Goal: Use online tool/utility: Utilize a website feature to perform a specific function

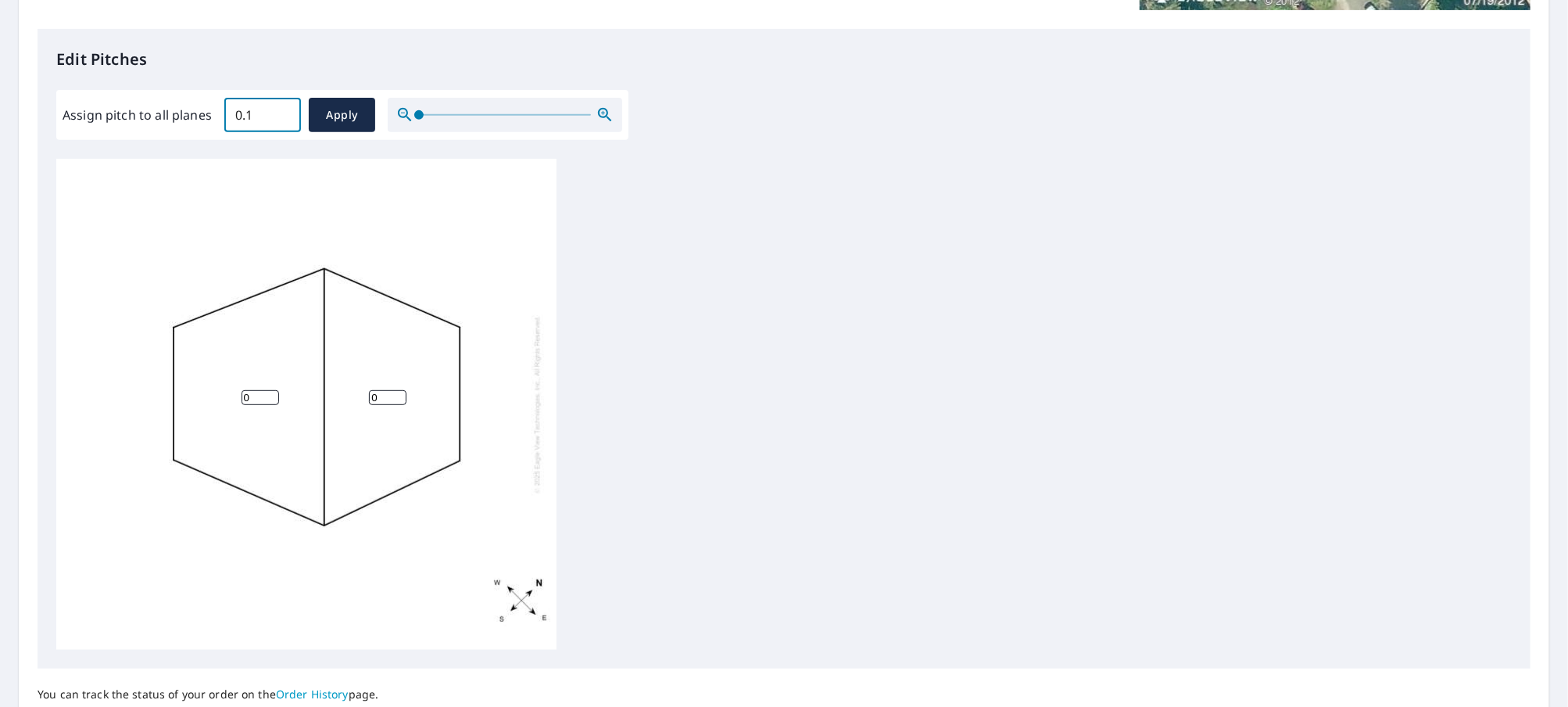
click at [281, 110] on input "0.1" at bounding box center [263, 115] width 76 height 44
click at [281, 110] on input "0.2" at bounding box center [263, 115] width 76 height 44
click at [281, 110] on input "0.3" at bounding box center [263, 115] width 76 height 44
click at [281, 110] on input "0.4" at bounding box center [263, 115] width 76 height 44
click at [281, 110] on input "0.5" at bounding box center [263, 115] width 76 height 44
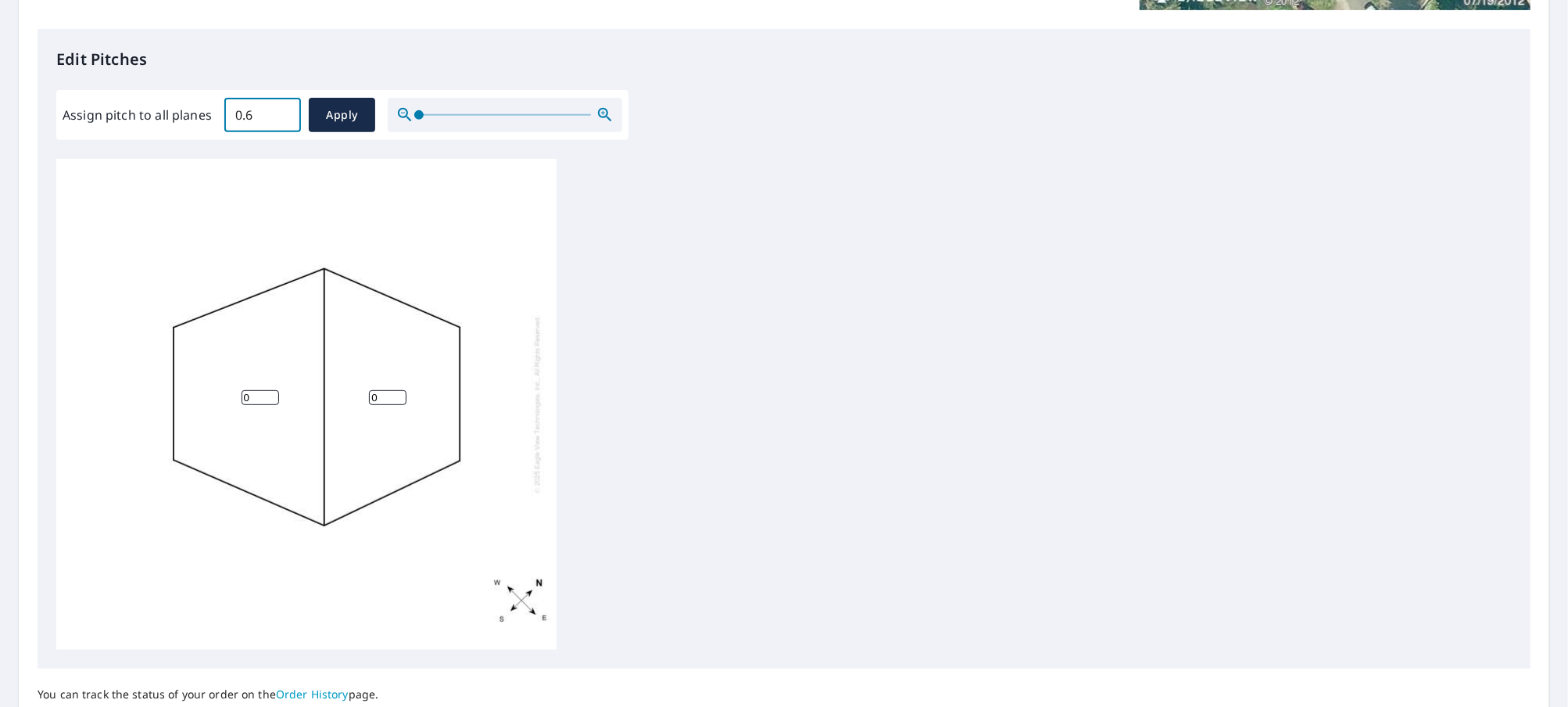
click at [281, 110] on input "0.6" at bounding box center [263, 115] width 76 height 44
click at [281, 110] on input "0.7" at bounding box center [263, 115] width 76 height 44
click at [281, 110] on input "0.8" at bounding box center [263, 115] width 76 height 44
click at [281, 110] on input "0.9" at bounding box center [263, 115] width 76 height 44
click at [281, 110] on input "1" at bounding box center [263, 115] width 76 height 44
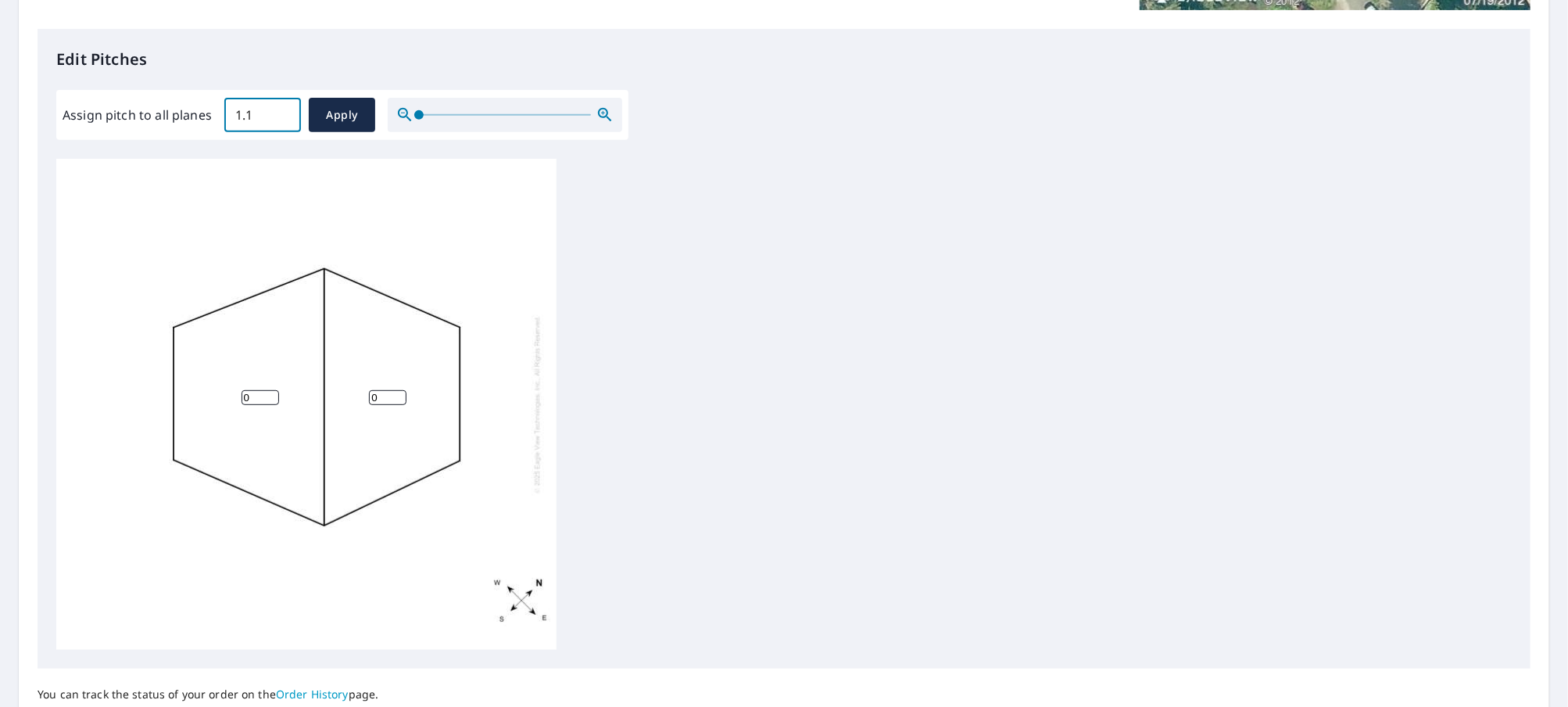
click at [281, 110] on input "1.1" at bounding box center [263, 115] width 76 height 44
click at [281, 110] on input "1.2" at bounding box center [263, 115] width 76 height 44
click at [281, 110] on input "1.3" at bounding box center [263, 115] width 76 height 44
click at [281, 110] on input "1.4" at bounding box center [263, 115] width 76 height 44
click at [281, 110] on input "1.5" at bounding box center [263, 115] width 76 height 44
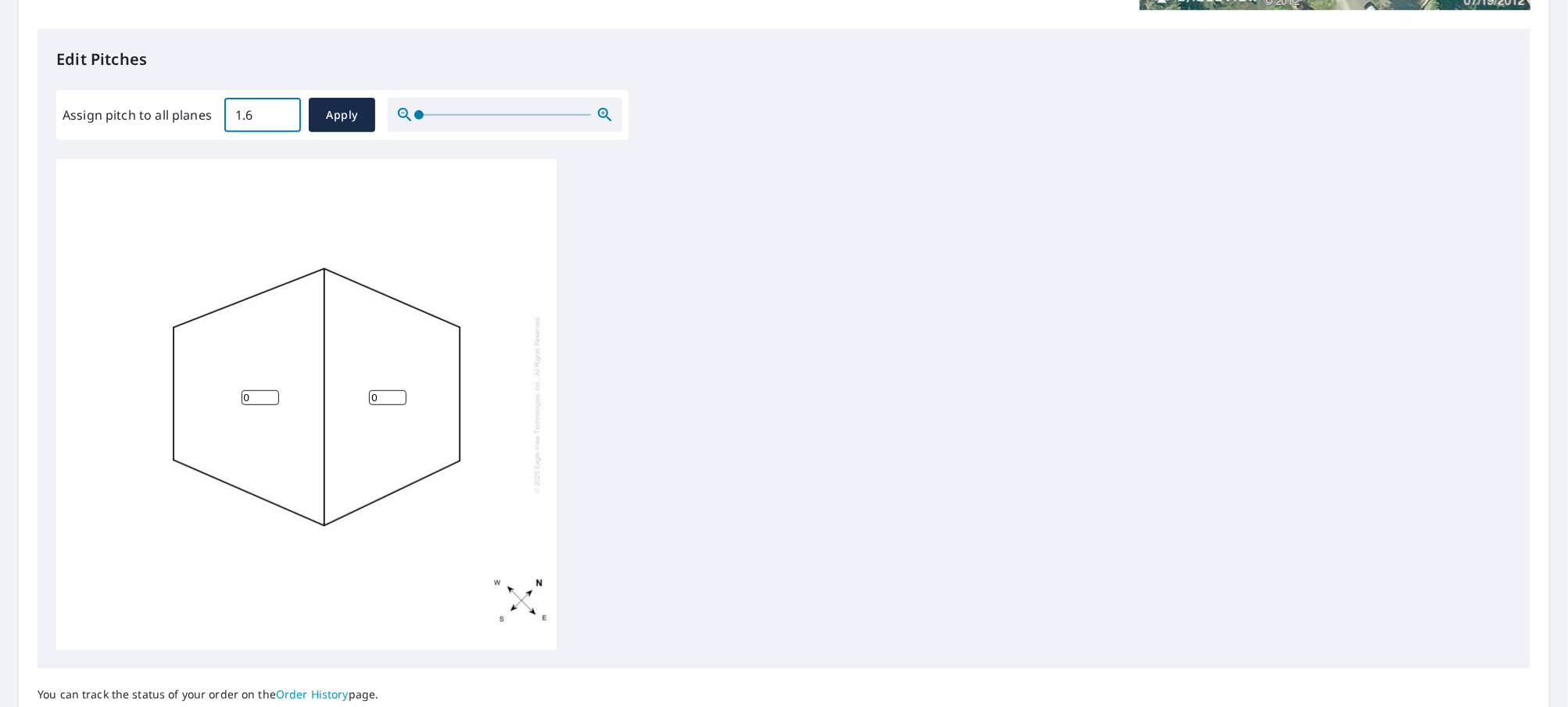
click at [281, 110] on input "1.6" at bounding box center [263, 115] width 76 height 44
click at [281, 110] on input "1.7" at bounding box center [263, 115] width 76 height 44
click at [281, 110] on input "1.8" at bounding box center [263, 115] width 76 height 44
click at [281, 110] on input "1.9" at bounding box center [263, 115] width 76 height 44
click at [281, 110] on input "2.2" at bounding box center [263, 115] width 76 height 44
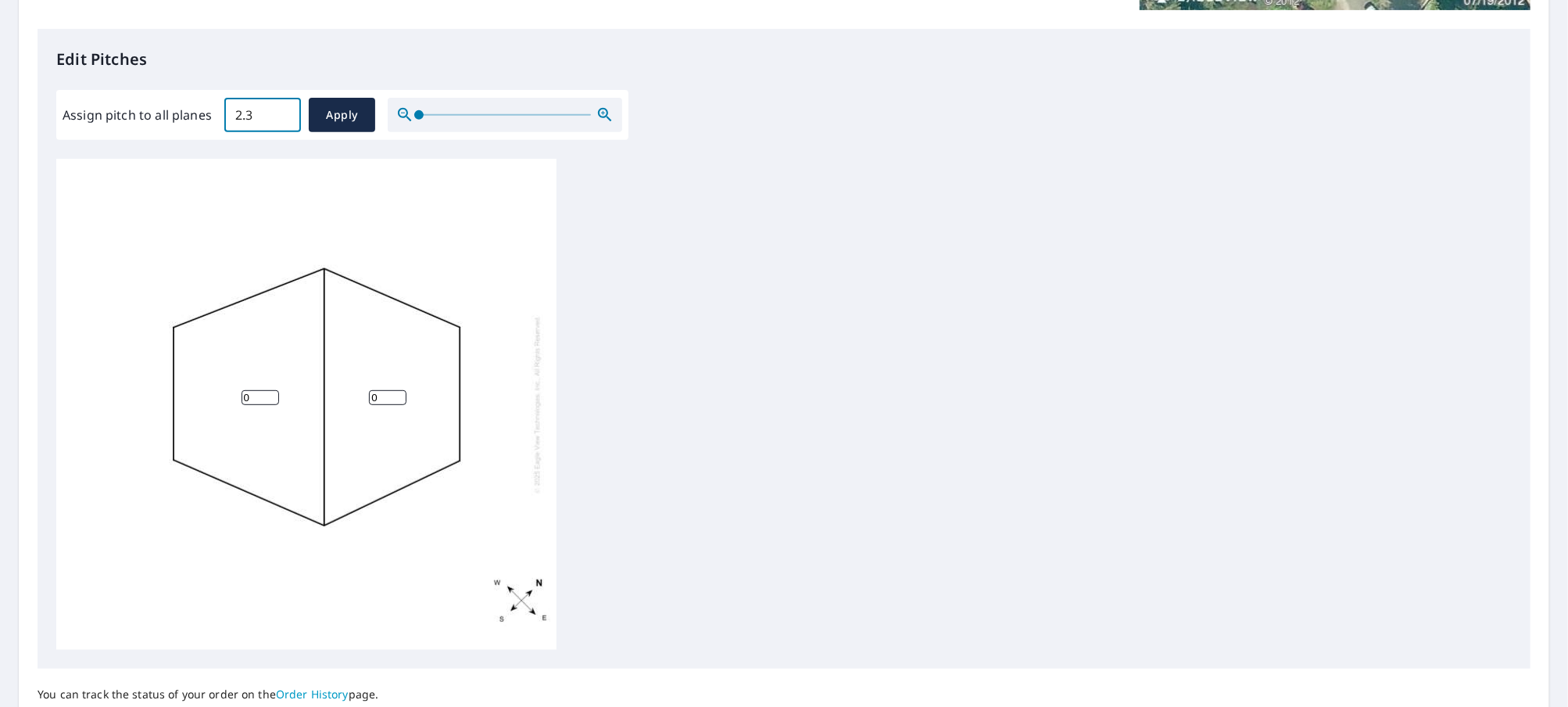
click at [281, 110] on input "2.3" at bounding box center [263, 115] width 76 height 44
click at [281, 110] on input "2.4" at bounding box center [263, 115] width 76 height 44
click at [281, 110] on input "2.5" at bounding box center [263, 115] width 76 height 44
click at [281, 110] on input "2.6" at bounding box center [263, 115] width 76 height 44
click at [281, 110] on input "2.7" at bounding box center [263, 115] width 76 height 44
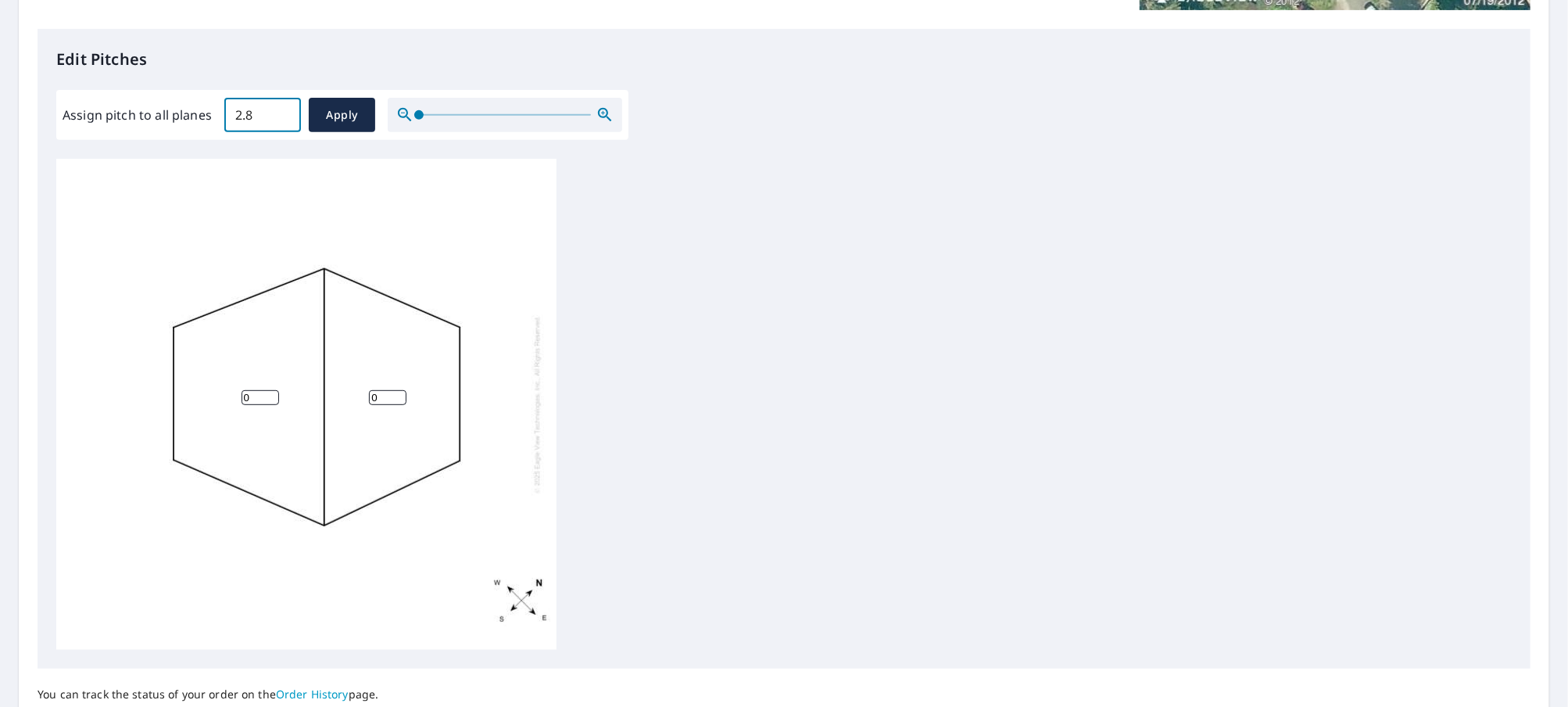
click at [281, 110] on input "2.8" at bounding box center [263, 115] width 76 height 44
click at [281, 110] on input "2.9" at bounding box center [263, 115] width 76 height 44
click at [281, 110] on input "3" at bounding box center [263, 115] width 76 height 44
click at [281, 110] on input "3.1" at bounding box center [263, 115] width 76 height 44
click at [281, 110] on input "3.2" at bounding box center [263, 115] width 76 height 44
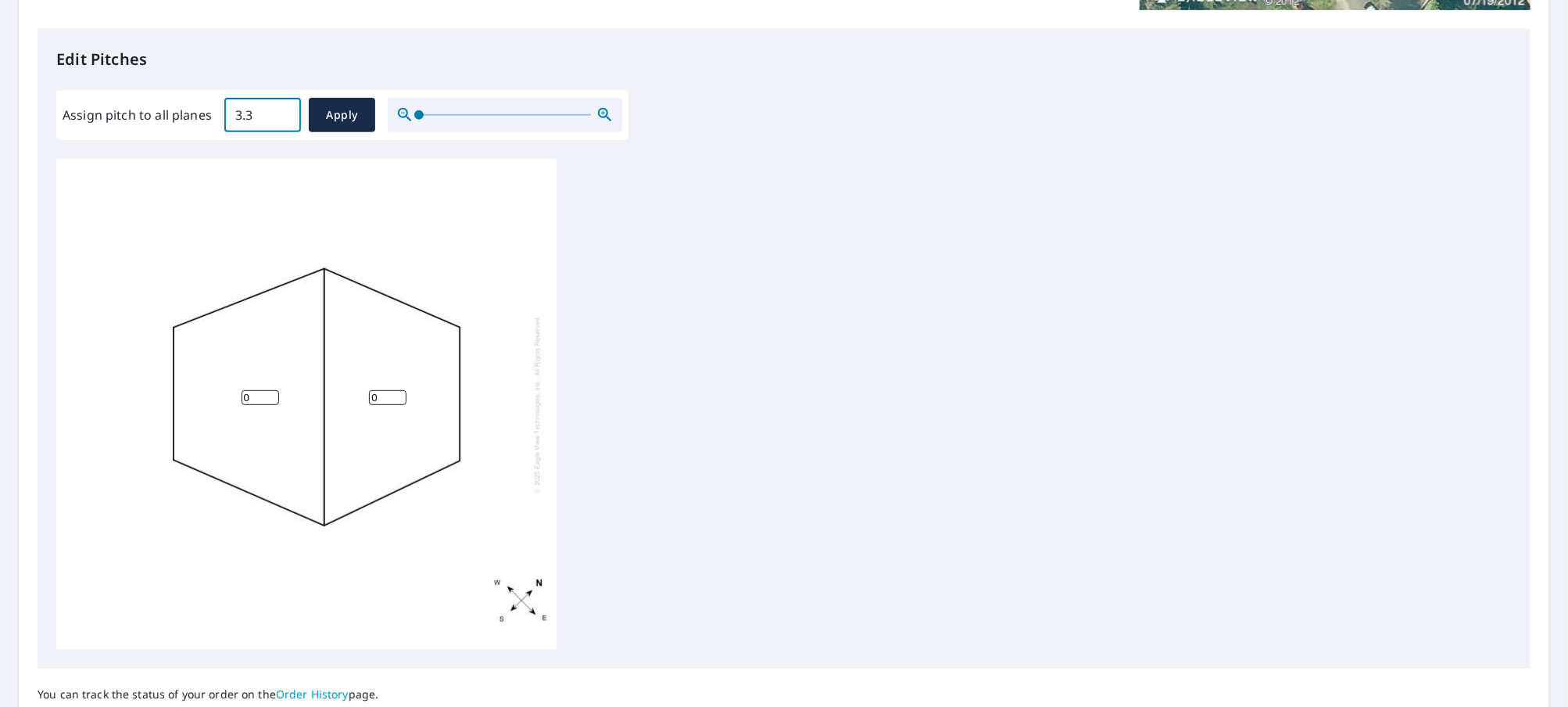
click at [281, 110] on input "3.3" at bounding box center [263, 115] width 76 height 44
click at [281, 110] on input "3.4" at bounding box center [263, 115] width 76 height 44
click at [281, 110] on input "3.5" at bounding box center [263, 115] width 76 height 44
click at [281, 110] on input "3.6" at bounding box center [263, 115] width 76 height 44
click at [281, 110] on input "3.7" at bounding box center [263, 115] width 76 height 44
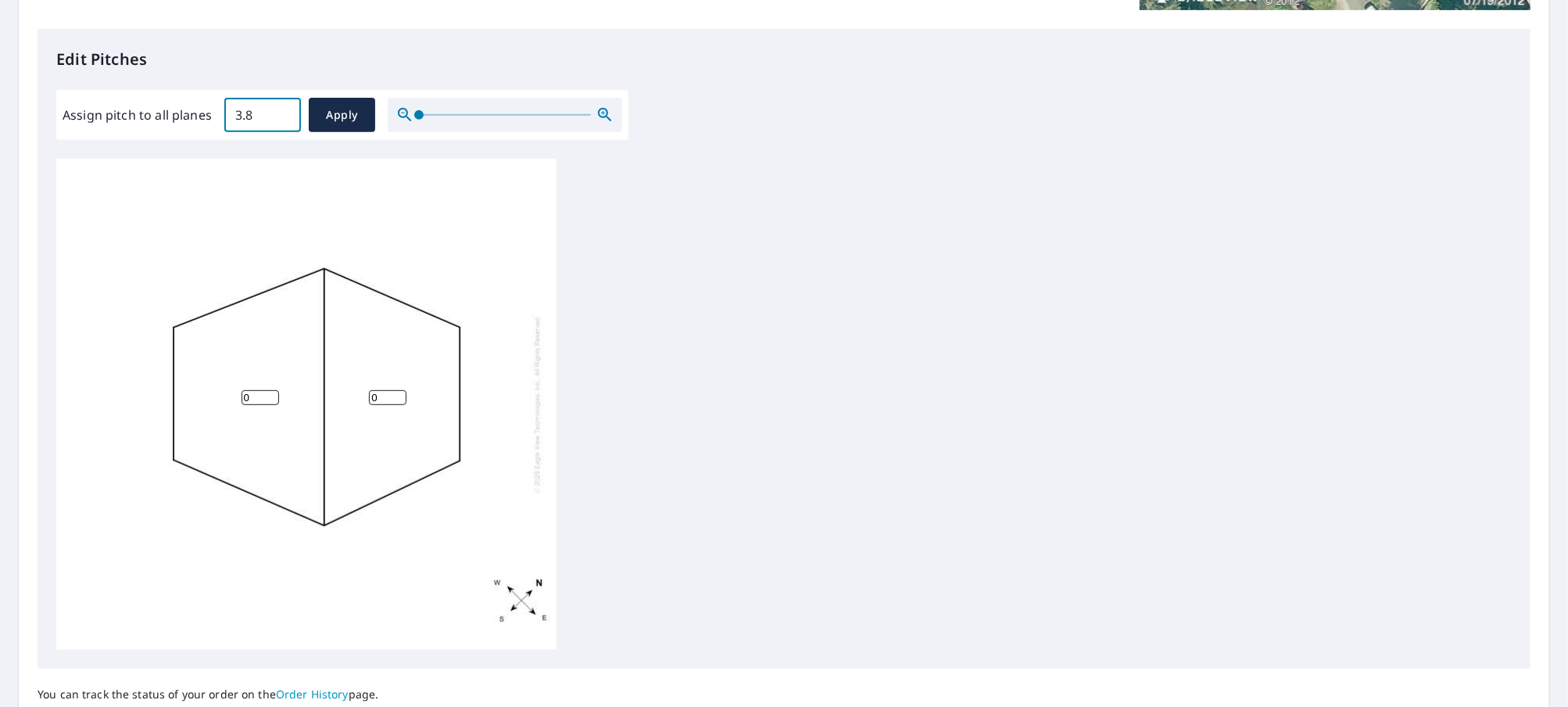
click at [281, 110] on input "3.8" at bounding box center [263, 115] width 76 height 44
click at [281, 110] on input "3.9" at bounding box center [263, 115] width 76 height 44
click at [281, 110] on input "4" at bounding box center [263, 115] width 76 height 44
click at [281, 110] on input "4.1" at bounding box center [263, 115] width 76 height 44
click at [281, 110] on input "4.2" at bounding box center [263, 115] width 76 height 44
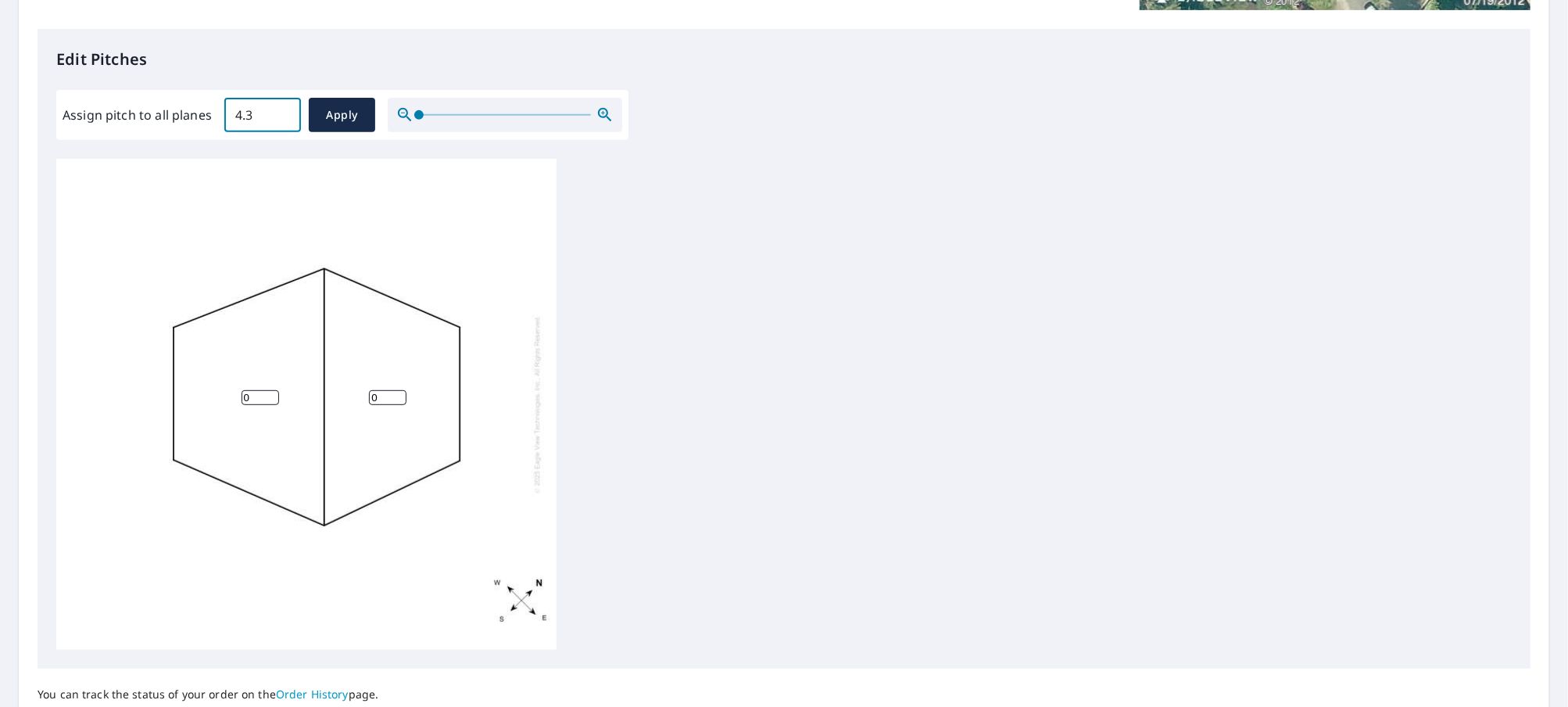
click at [281, 110] on input "4.3" at bounding box center [263, 115] width 76 height 44
click at [281, 110] on input "4.4" at bounding box center [263, 115] width 76 height 44
click at [281, 110] on input "4.5" at bounding box center [263, 115] width 76 height 44
click at [281, 110] on input "4.6" at bounding box center [263, 115] width 76 height 44
click at [281, 110] on input "4.7" at bounding box center [263, 115] width 76 height 44
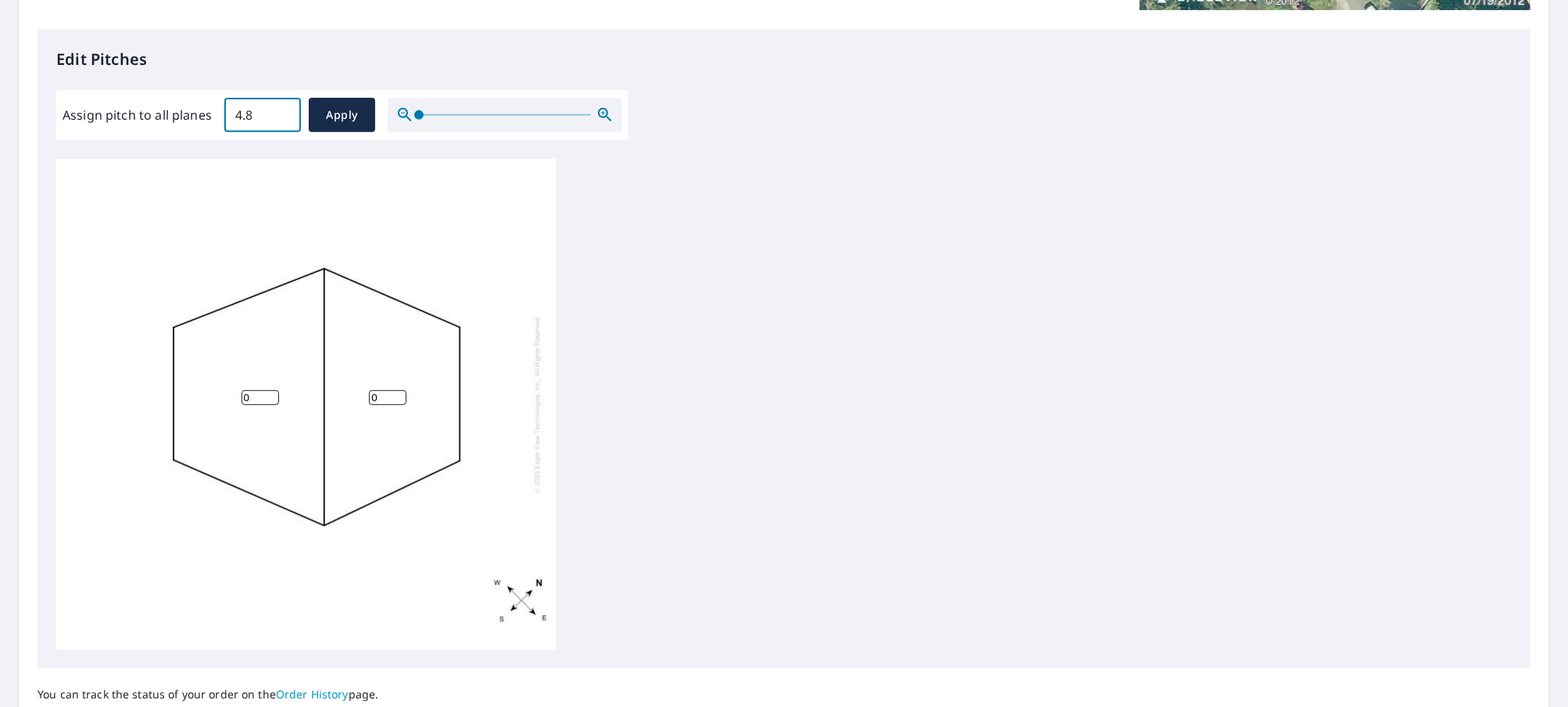
click at [281, 110] on input "4.8" at bounding box center [263, 115] width 76 height 44
click at [281, 110] on input "4.9" at bounding box center [263, 115] width 76 height 44
click at [281, 110] on input "5" at bounding box center [263, 115] width 76 height 44
click at [281, 110] on input "5.1" at bounding box center [263, 115] width 76 height 44
click at [281, 110] on input "5.2" at bounding box center [263, 115] width 76 height 44
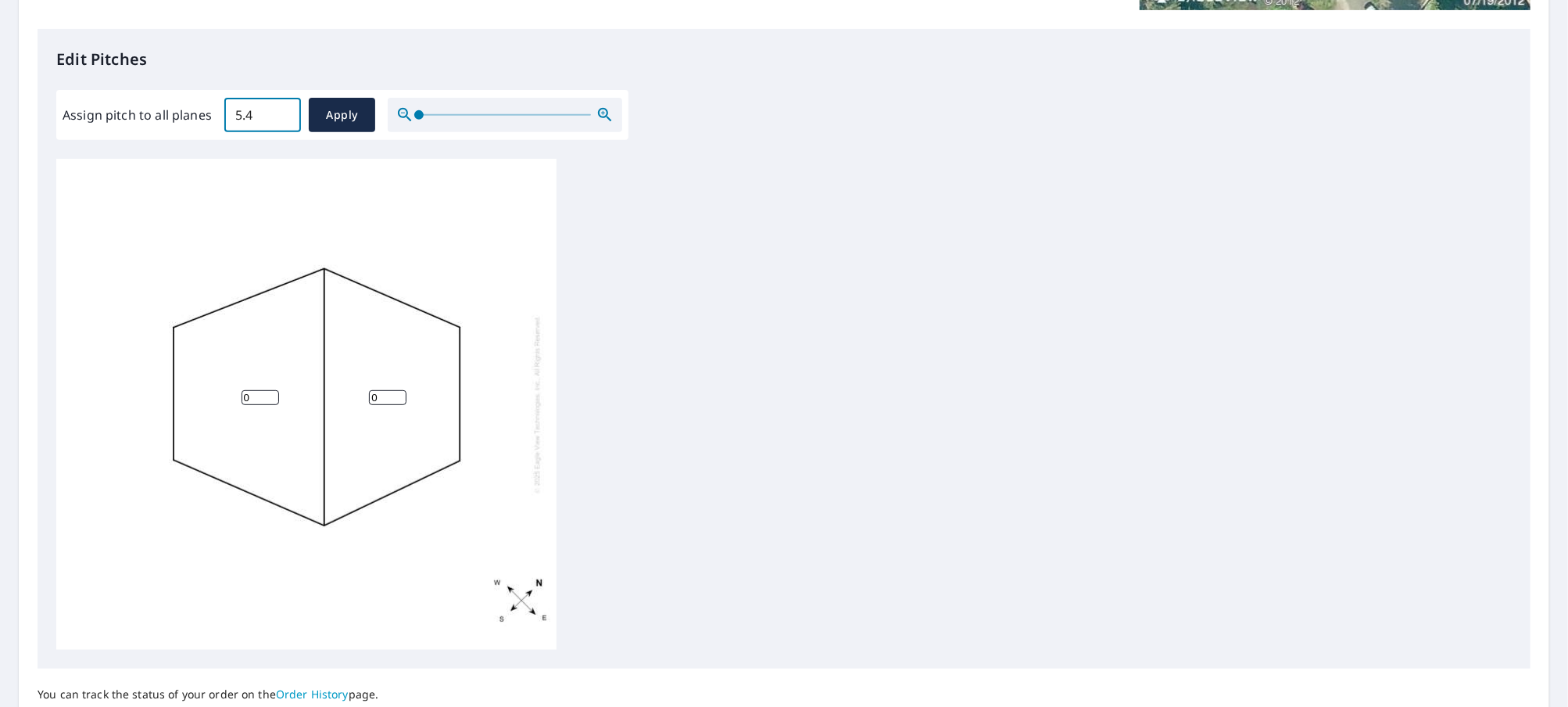
click at [281, 110] on input "5.4" at bounding box center [263, 115] width 76 height 44
click at [281, 110] on input "5.5" at bounding box center [263, 115] width 76 height 44
click at [281, 110] on input "5.6" at bounding box center [263, 115] width 76 height 44
click at [281, 110] on input "5.7" at bounding box center [263, 115] width 76 height 44
click at [281, 110] on input "5.8" at bounding box center [263, 115] width 76 height 44
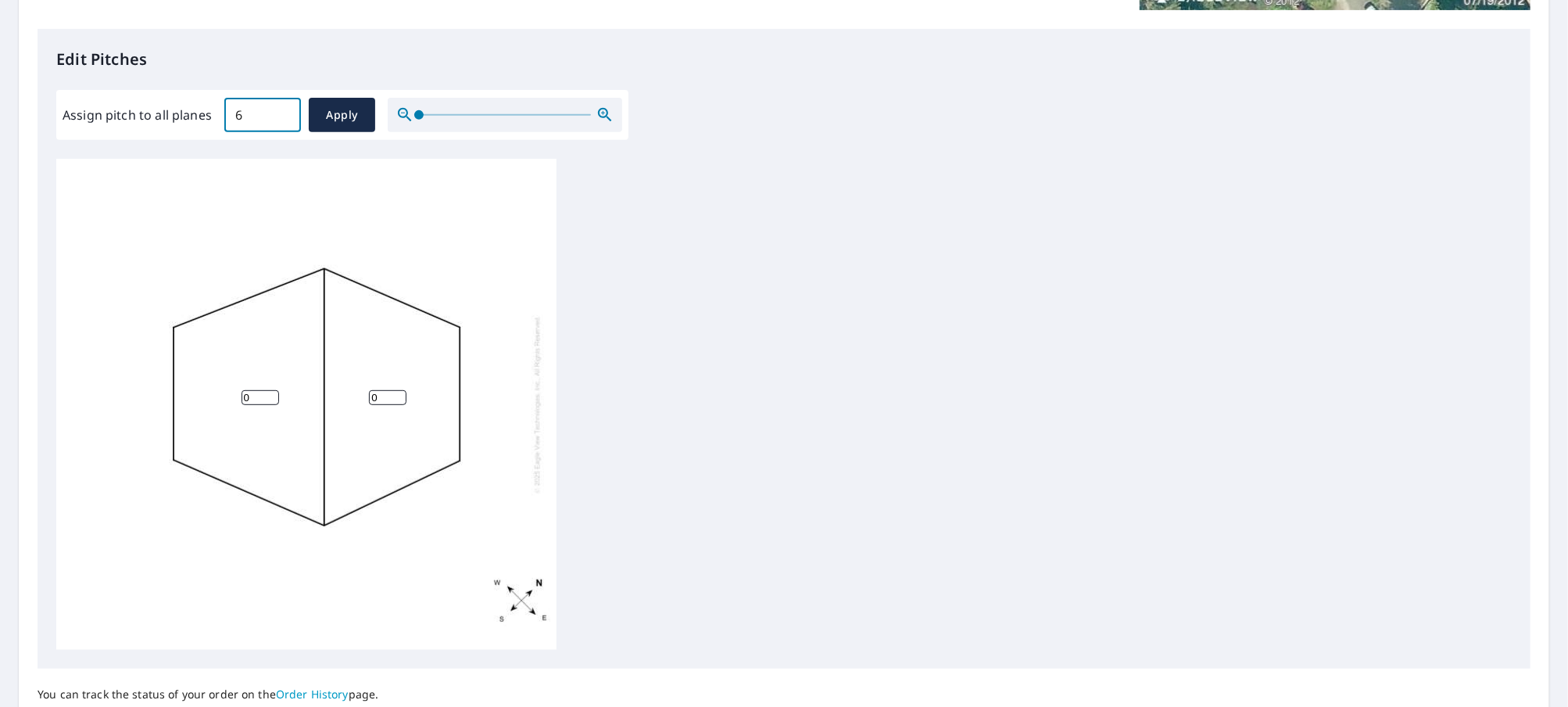
click at [281, 110] on input "6" at bounding box center [263, 115] width 76 height 44
click at [281, 110] on input "6.1" at bounding box center [263, 115] width 76 height 44
click at [281, 110] on input "6.2" at bounding box center [263, 115] width 76 height 44
click at [281, 110] on input "6.3" at bounding box center [263, 115] width 76 height 44
click at [281, 110] on input "6.4" at bounding box center [263, 115] width 76 height 44
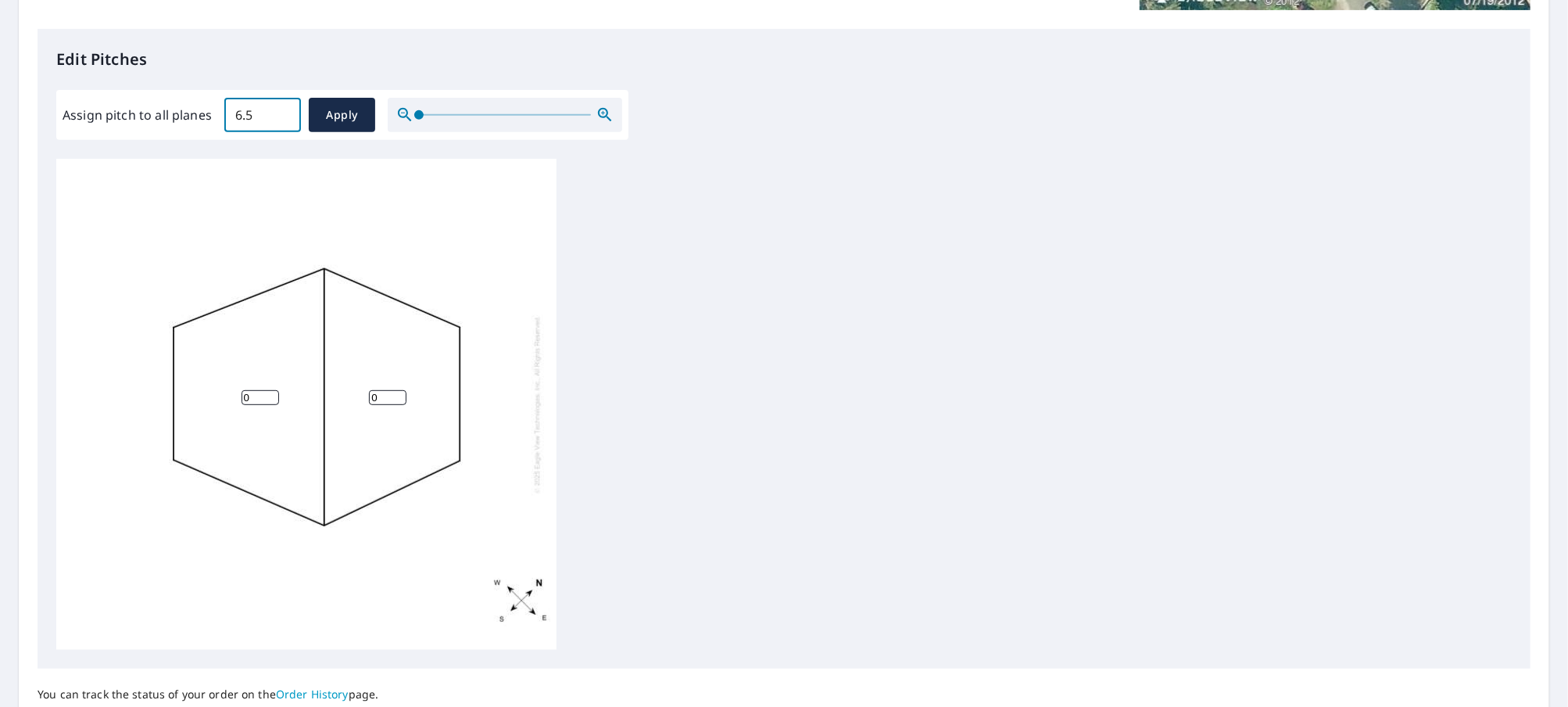
click at [281, 110] on input "6.5" at bounding box center [263, 115] width 76 height 44
click at [281, 110] on input "6.6" at bounding box center [263, 115] width 76 height 44
click at [281, 110] on input "6.7" at bounding box center [263, 115] width 76 height 44
click at [281, 110] on input "6.8" at bounding box center [263, 115] width 76 height 44
click at [281, 110] on input "6.9" at bounding box center [263, 115] width 76 height 44
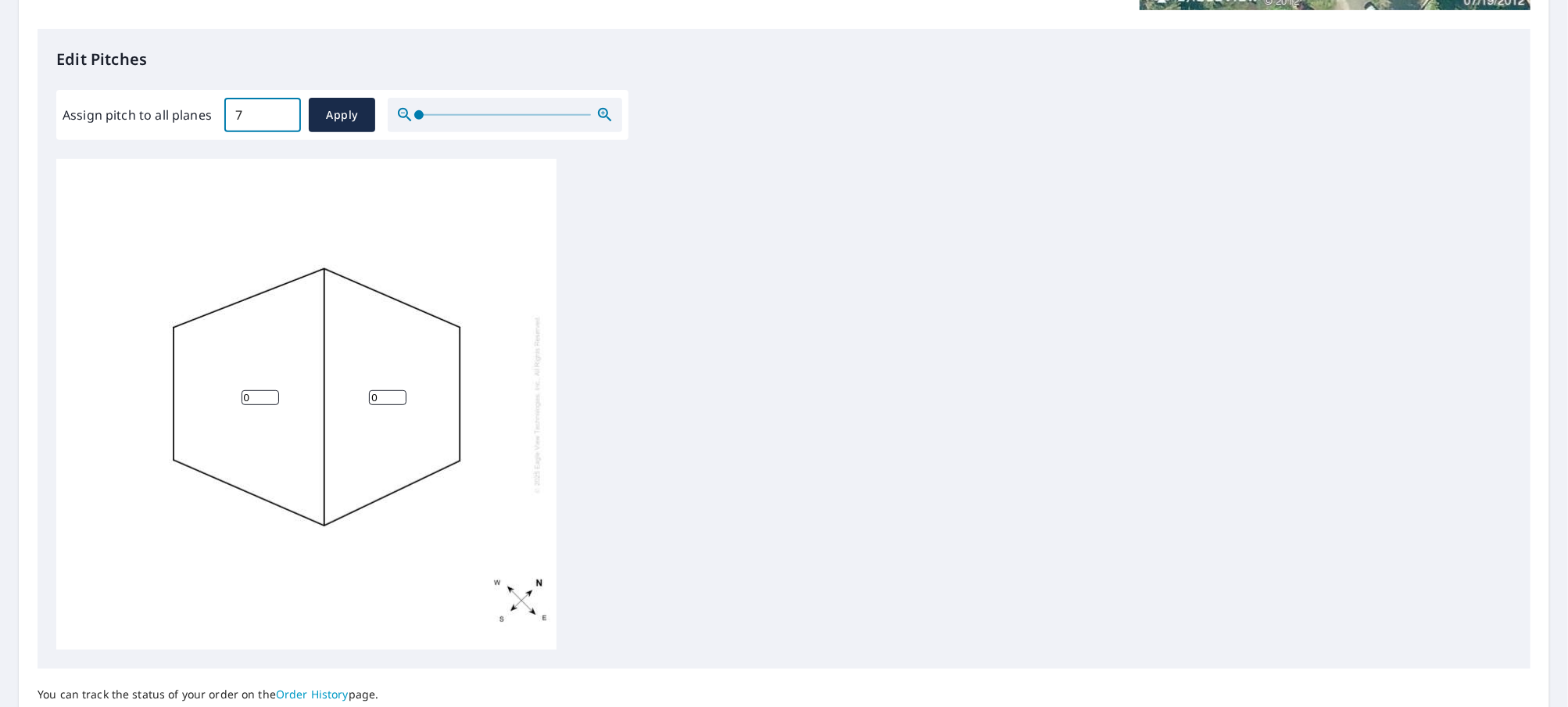
click at [281, 110] on input "7" at bounding box center [263, 115] width 76 height 44
click at [281, 110] on input "7.1" at bounding box center [263, 115] width 76 height 44
click at [281, 110] on input "7.2" at bounding box center [263, 115] width 76 height 44
click at [281, 110] on input "7.3" at bounding box center [263, 115] width 76 height 44
click at [281, 110] on input "7.4" at bounding box center [263, 115] width 76 height 44
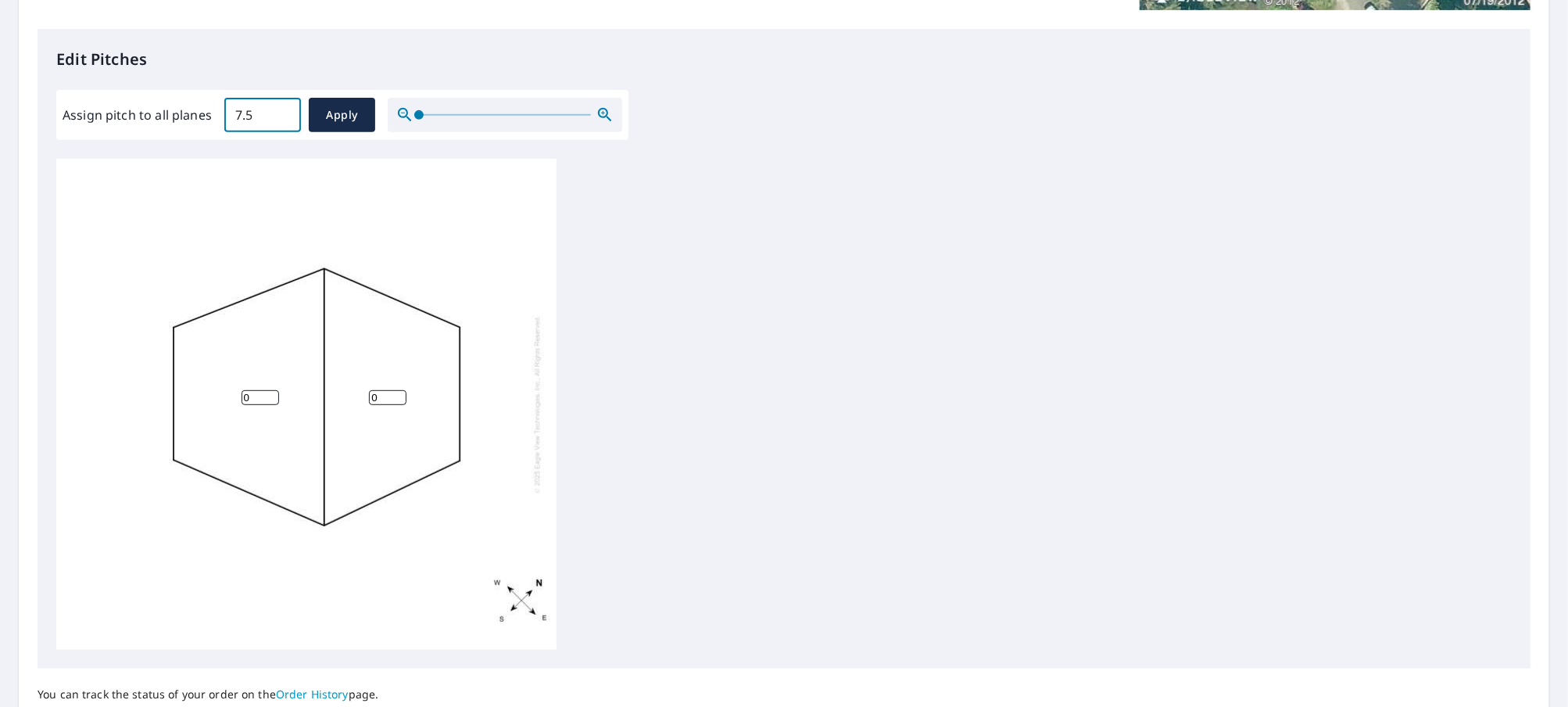
click at [281, 110] on input "7.5" at bounding box center [263, 115] width 76 height 44
click at [281, 110] on input "7.6" at bounding box center [263, 115] width 76 height 44
click at [281, 110] on input "7.7" at bounding box center [263, 115] width 76 height 44
click at [281, 110] on input "7.8" at bounding box center [263, 115] width 76 height 44
click at [281, 110] on input "7.9" at bounding box center [263, 115] width 76 height 44
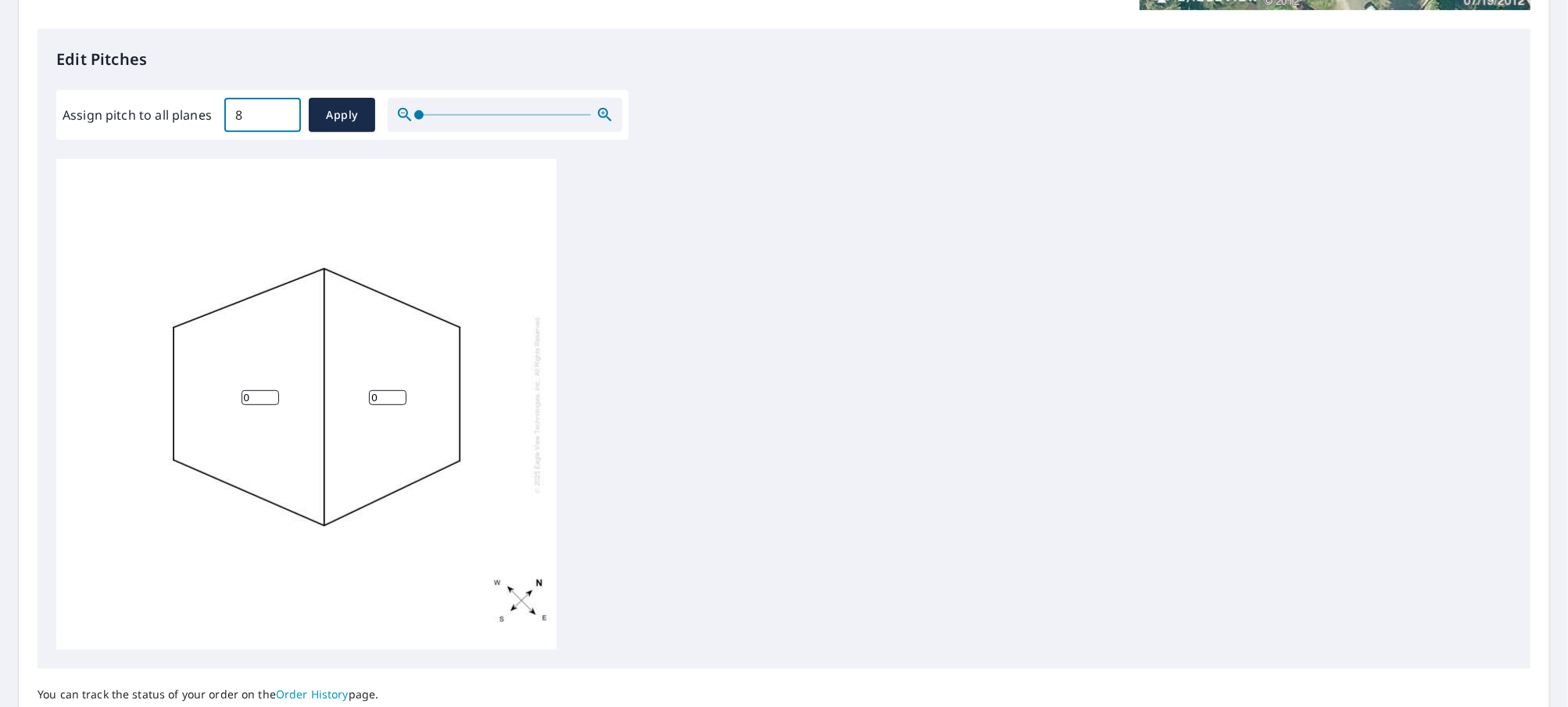
click at [281, 110] on input "8" at bounding box center [263, 115] width 76 height 44
click at [281, 110] on input "8.1" at bounding box center [263, 115] width 76 height 44
click at [281, 110] on input "8.2" at bounding box center [263, 115] width 76 height 44
click at [281, 110] on input "8.3" at bounding box center [263, 115] width 76 height 44
click at [281, 110] on input "8.4" at bounding box center [263, 115] width 76 height 44
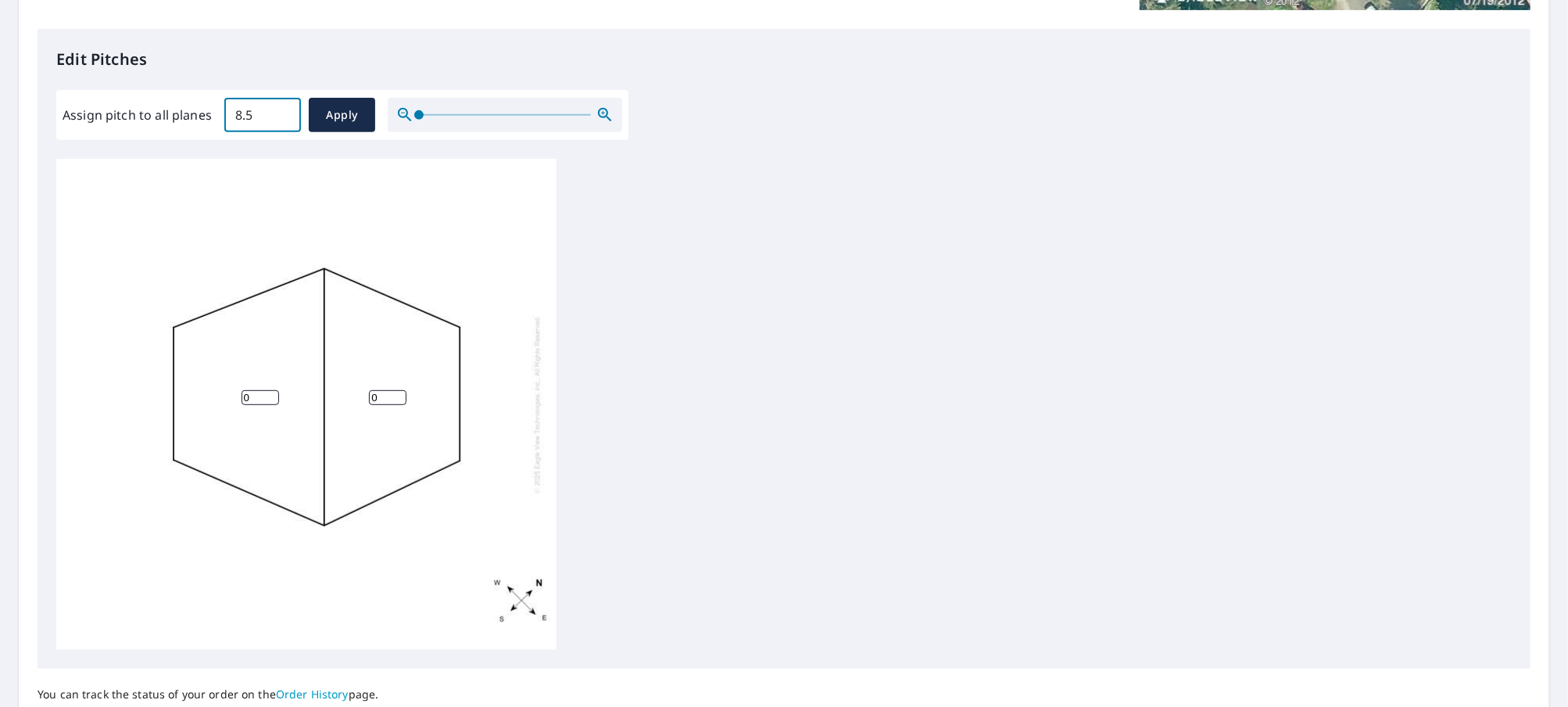
click at [281, 110] on input "8.5" at bounding box center [263, 115] width 76 height 44
click at [281, 110] on input "8.6" at bounding box center [263, 115] width 76 height 44
click at [281, 110] on input "8.7" at bounding box center [263, 115] width 76 height 44
click at [281, 110] on input "8.8" at bounding box center [263, 115] width 76 height 44
click at [281, 110] on input "8.9" at bounding box center [263, 115] width 76 height 44
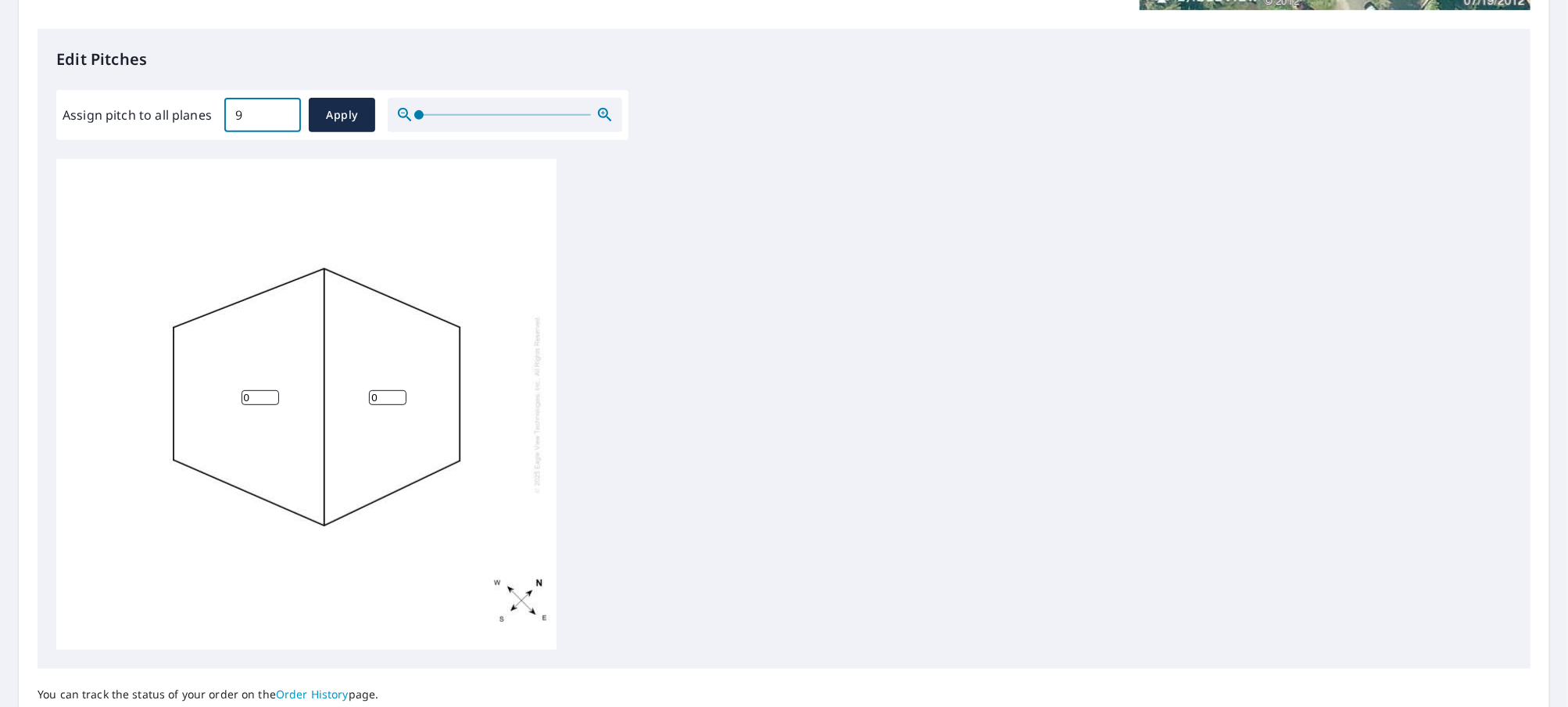
click at [281, 110] on input "9" at bounding box center [263, 115] width 76 height 44
click at [281, 110] on input "9.1" at bounding box center [263, 115] width 76 height 44
click at [281, 110] on input "9.2" at bounding box center [263, 115] width 76 height 44
click at [281, 110] on input "9.3" at bounding box center [263, 115] width 76 height 44
click at [281, 110] on input "9.4" at bounding box center [263, 115] width 76 height 44
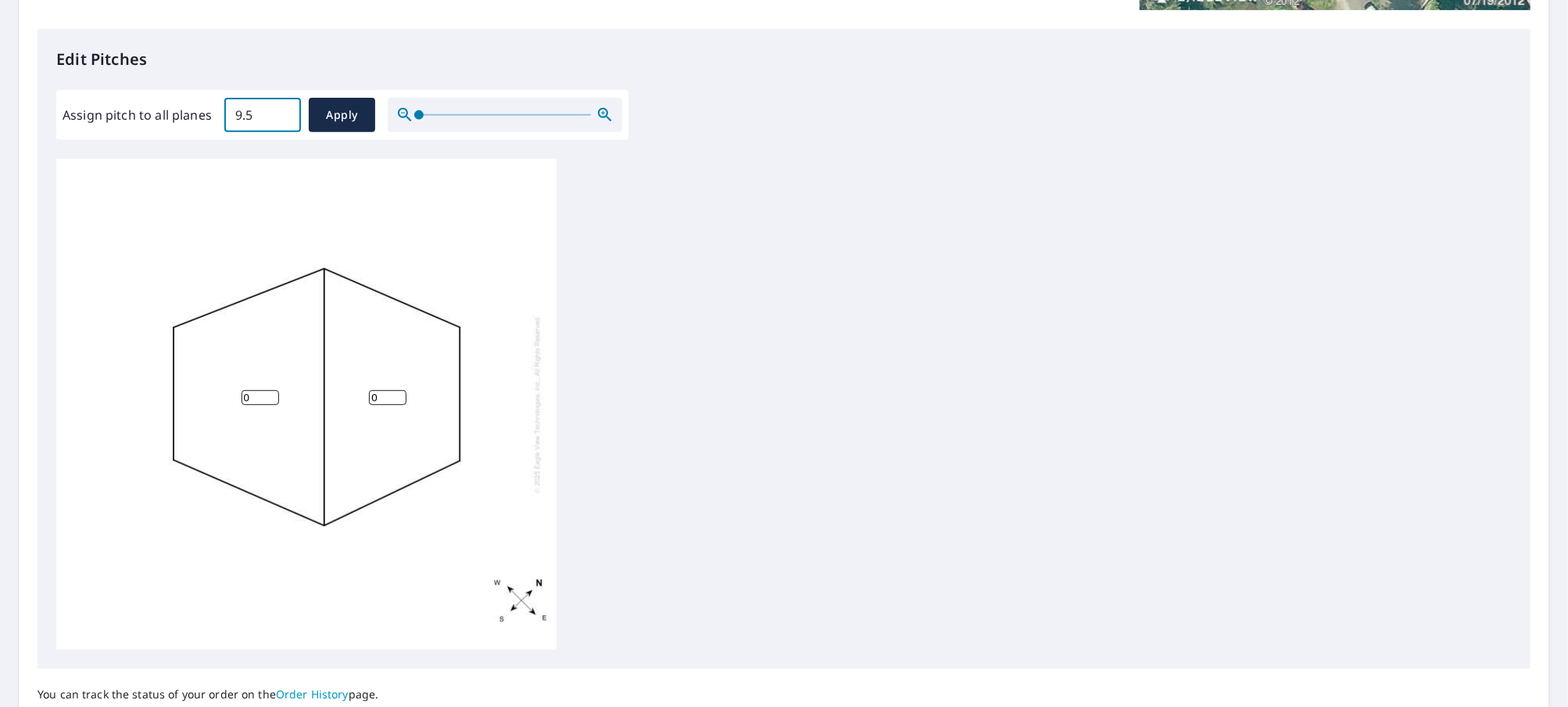
click at [281, 110] on input "9.5" at bounding box center [263, 115] width 76 height 44
click at [281, 110] on input "9.6" at bounding box center [263, 115] width 76 height 44
click at [281, 110] on input "9.7" at bounding box center [263, 115] width 76 height 44
click at [281, 110] on input "9.8" at bounding box center [263, 115] width 76 height 44
click at [281, 110] on input "9.9" at bounding box center [263, 115] width 76 height 44
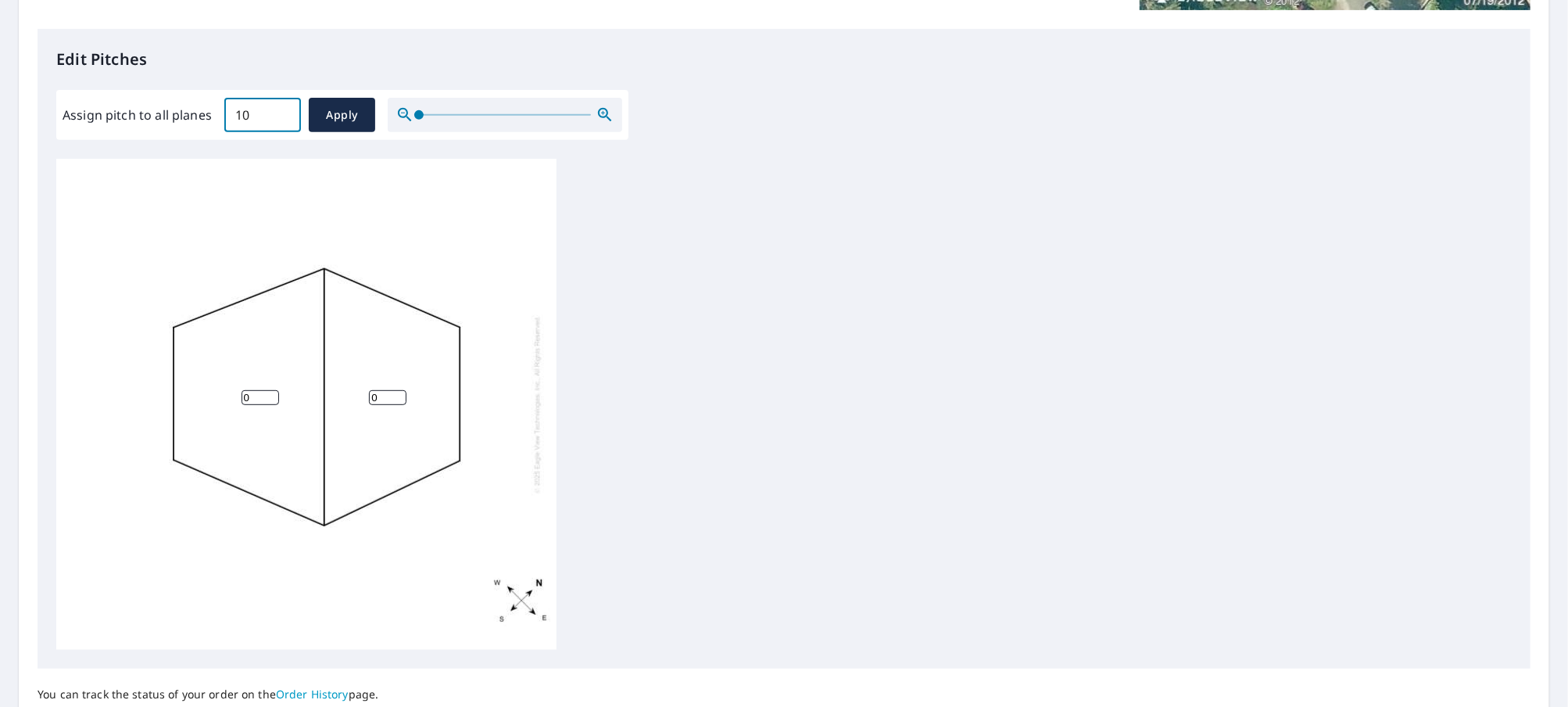
type input "10"
click at [281, 110] on input "10" at bounding box center [263, 115] width 76 height 44
click at [339, 115] on span "Apply" at bounding box center [341, 115] width 41 height 19
type input "10"
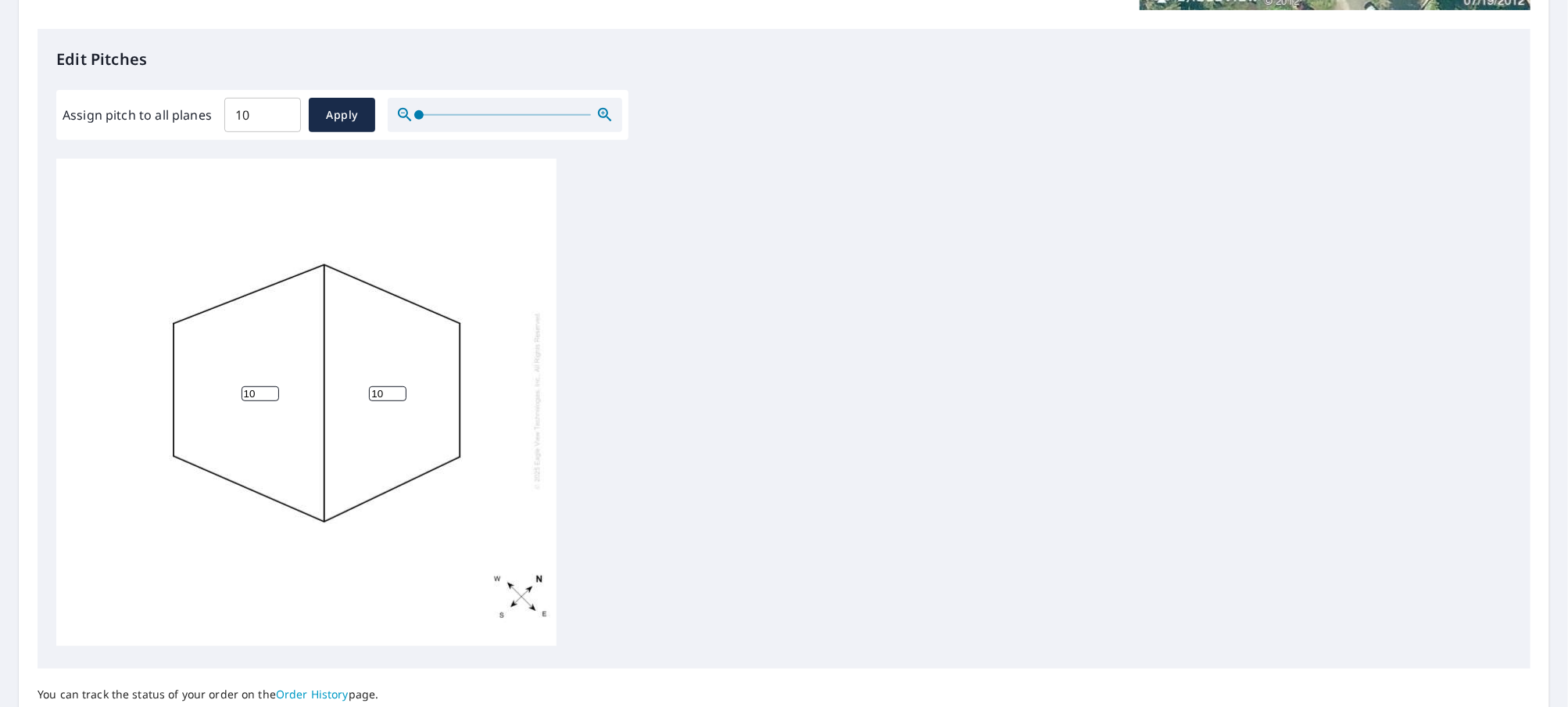
scroll to position [15, 0]
click at [341, 112] on span "Apply" at bounding box center [341, 115] width 41 height 19
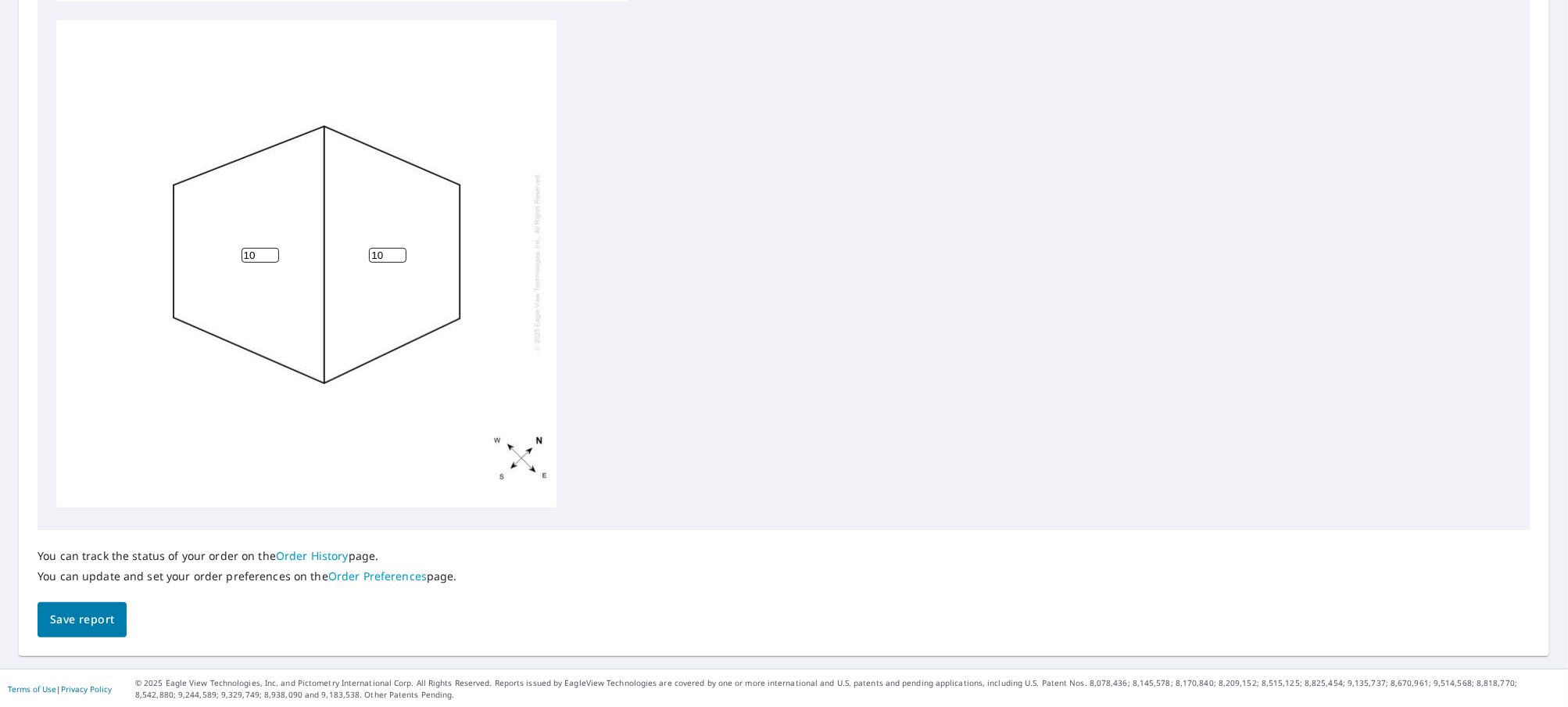
scroll to position [530, 0]
click at [97, 624] on span "Save report" at bounding box center [81, 619] width 64 height 19
click at [94, 624] on span "Save report" at bounding box center [81, 619] width 64 height 19
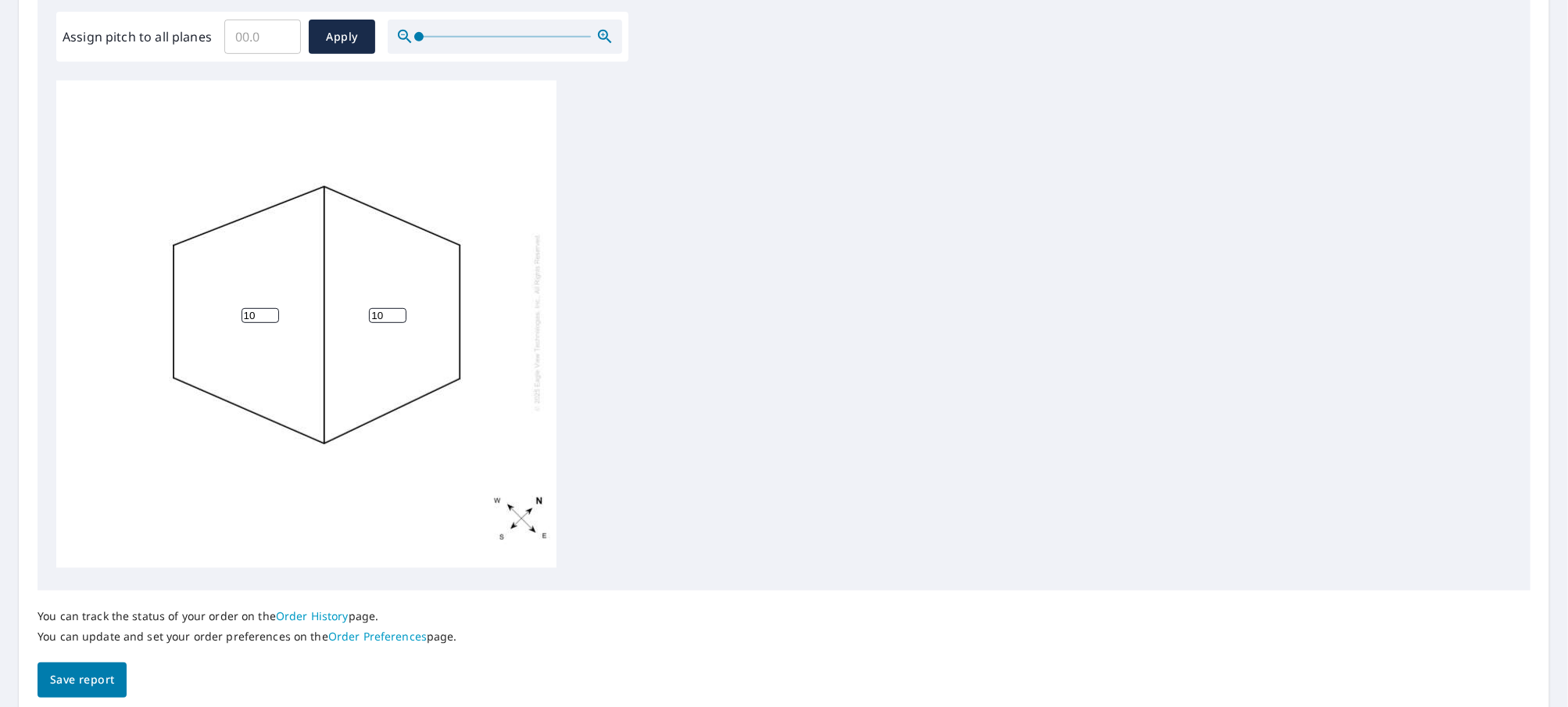
scroll to position [530, 0]
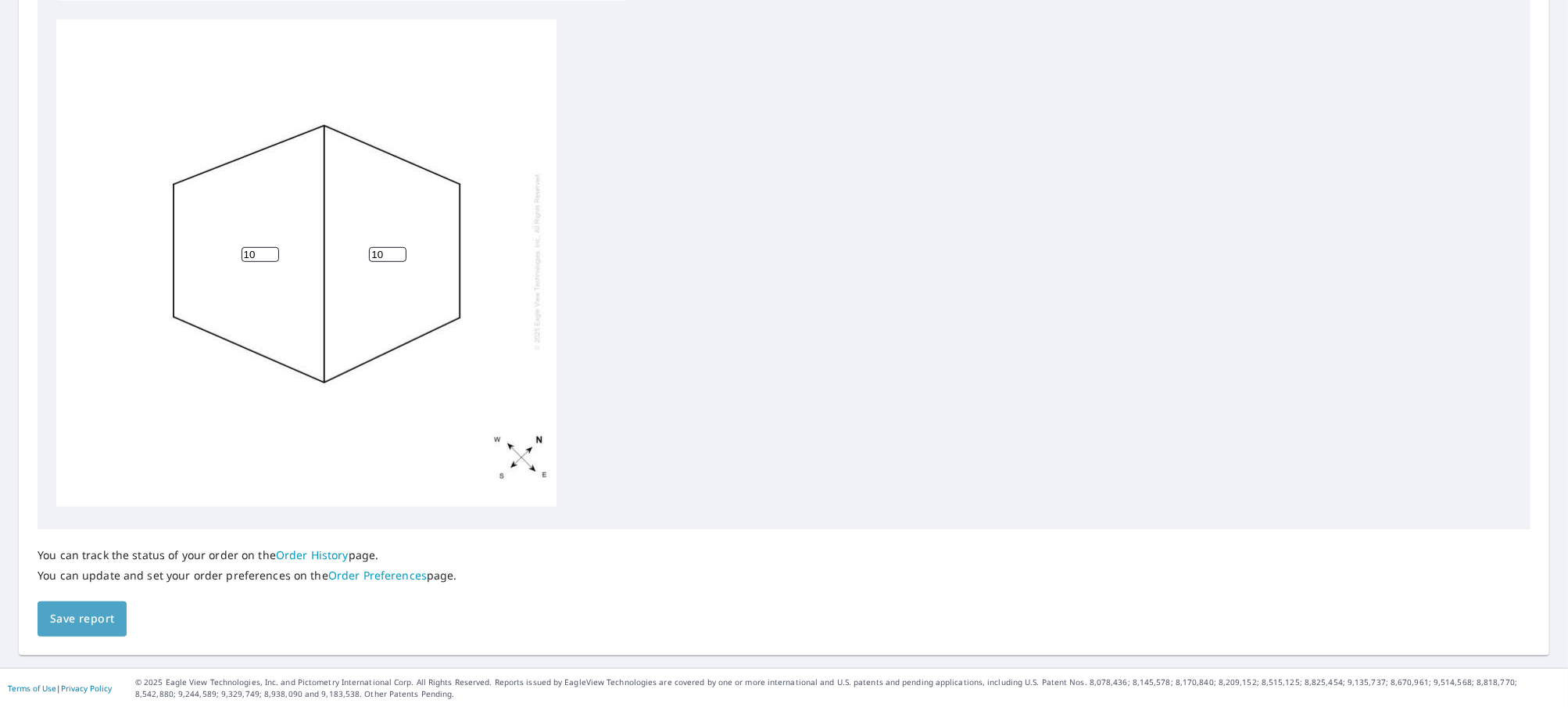
click at [87, 612] on span "Save report" at bounding box center [81, 619] width 64 height 19
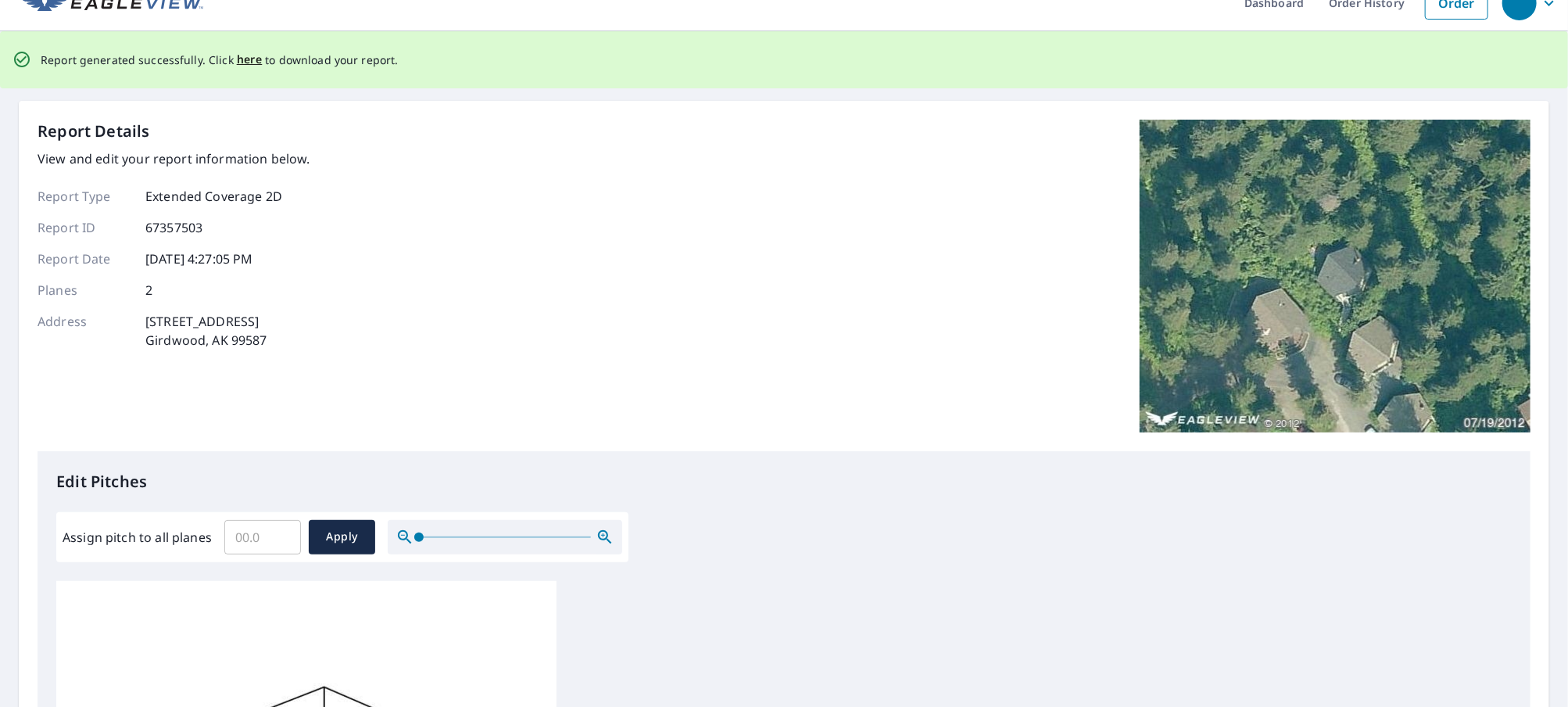
scroll to position [0, 0]
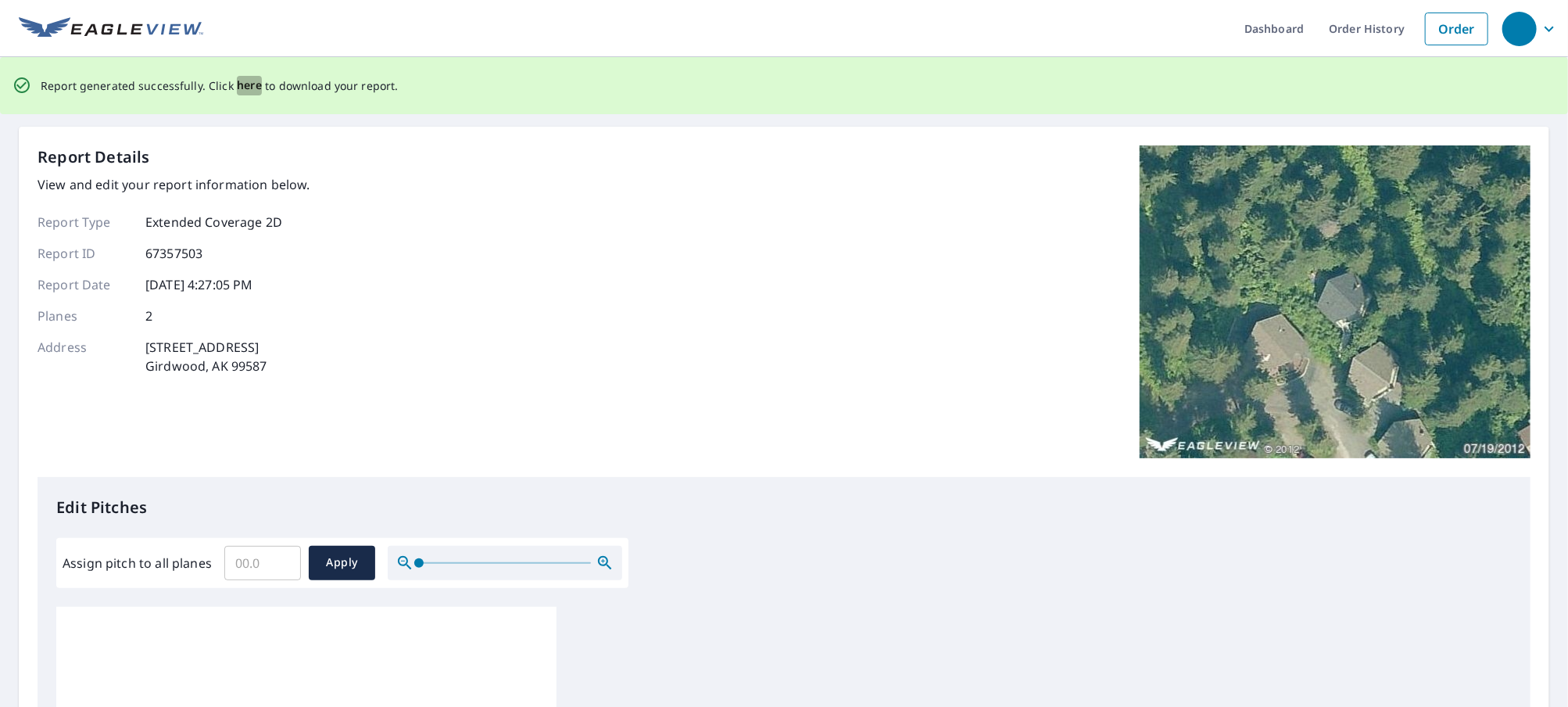
click at [244, 83] on span "here" at bounding box center [250, 85] width 26 height 19
